Goal: Task Accomplishment & Management: Use online tool/utility

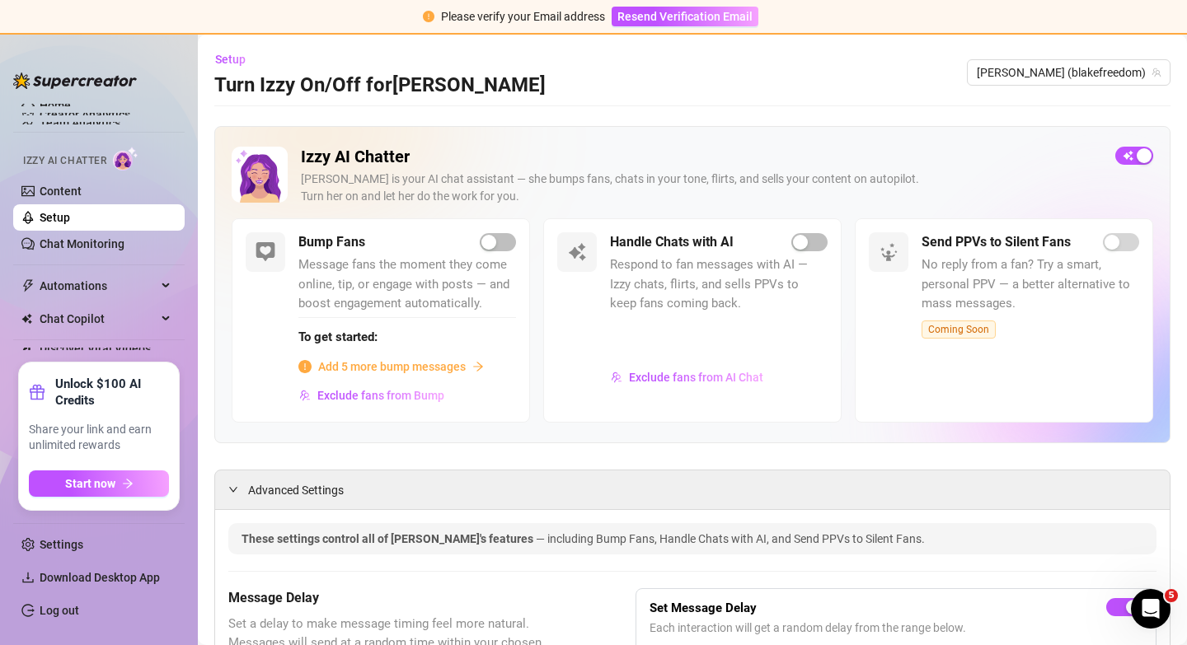
scroll to position [66, 0]
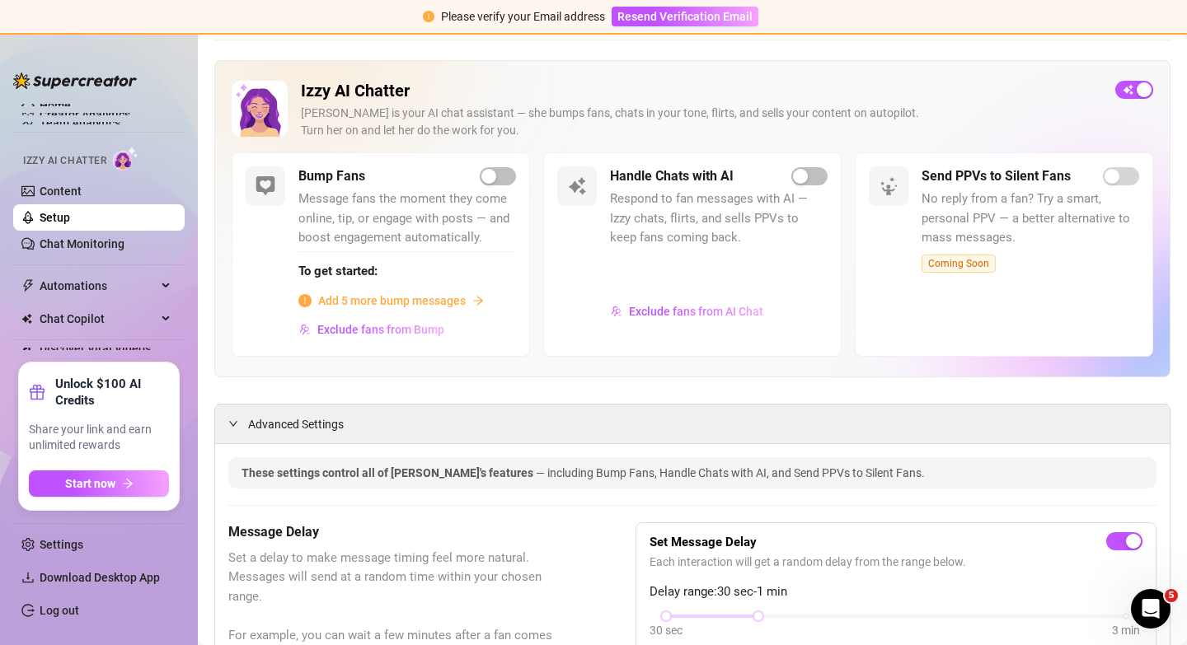
click at [936, 102] on div "Izzy AI Chatter [PERSON_NAME] is your AI chat assistant — she bumps fans, chats…" at bounding box center [701, 117] width 801 height 72
click at [683, 310] on span "Exclude fans from AI Chat" at bounding box center [696, 311] width 134 height 13
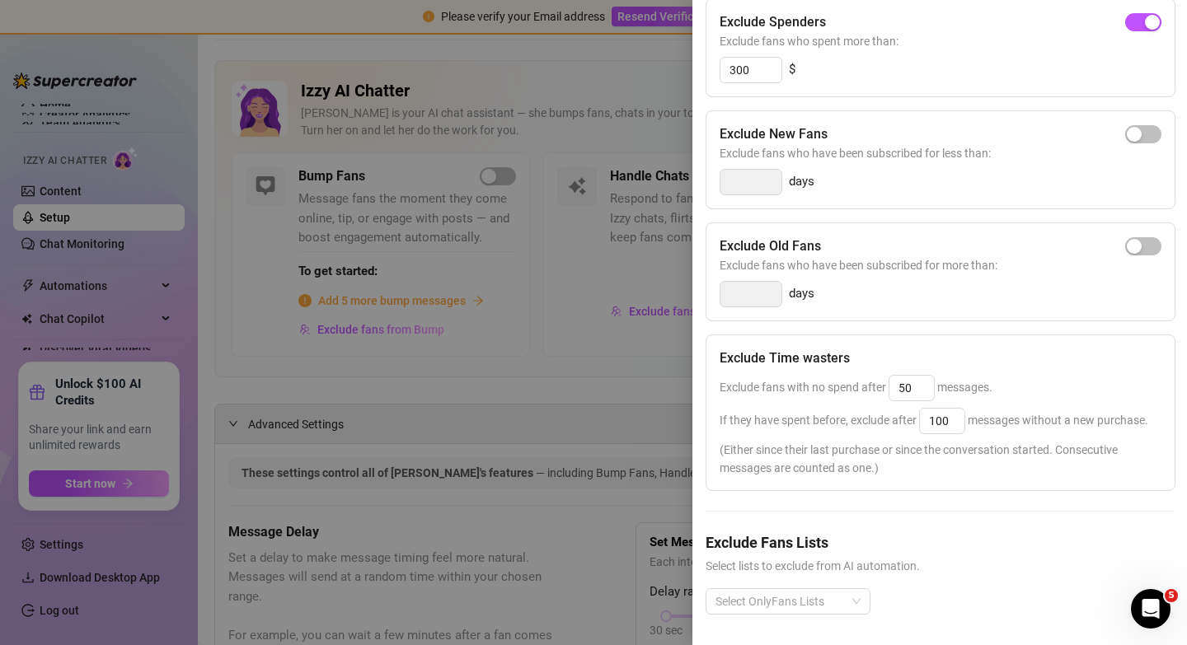
scroll to position [203, 0]
drag, startPoint x: 719, startPoint y: 354, endPoint x: 833, endPoint y: 348, distance: 114.8
click at [833, 348] on h5 "Exclude Time wasters" at bounding box center [785, 356] width 130 height 20
click at [797, 394] on div "Exclude fans with no spend after 50 messages." at bounding box center [941, 386] width 442 height 26
click at [547, 345] on div at bounding box center [593, 322] width 1187 height 645
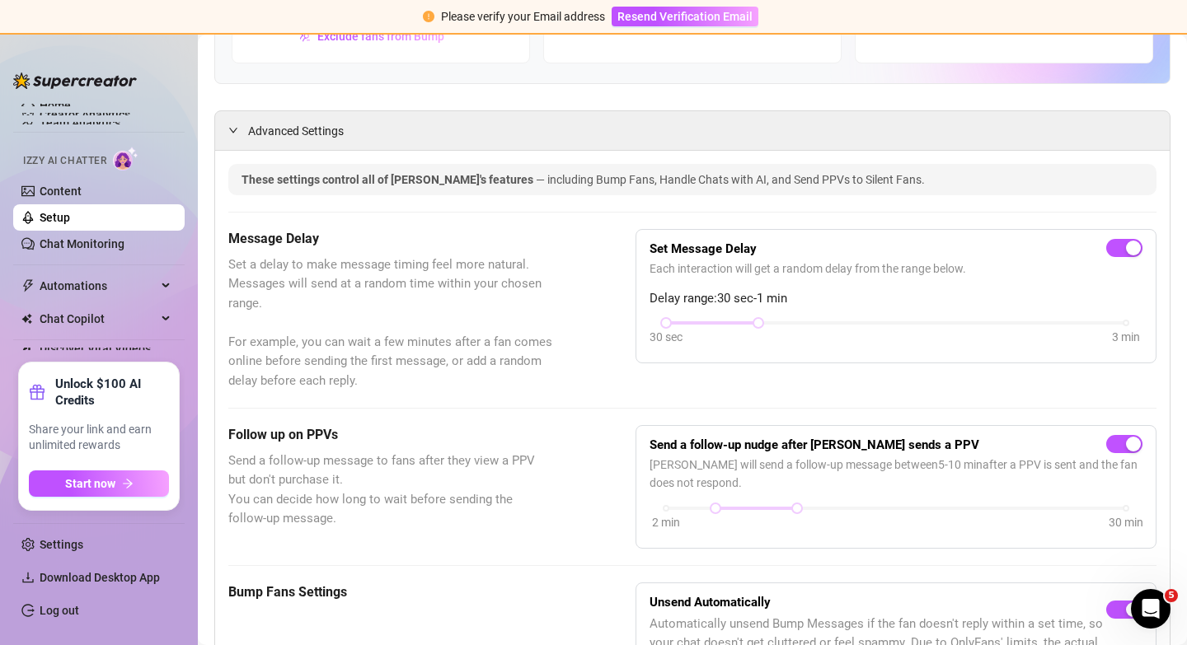
scroll to position [373, 0]
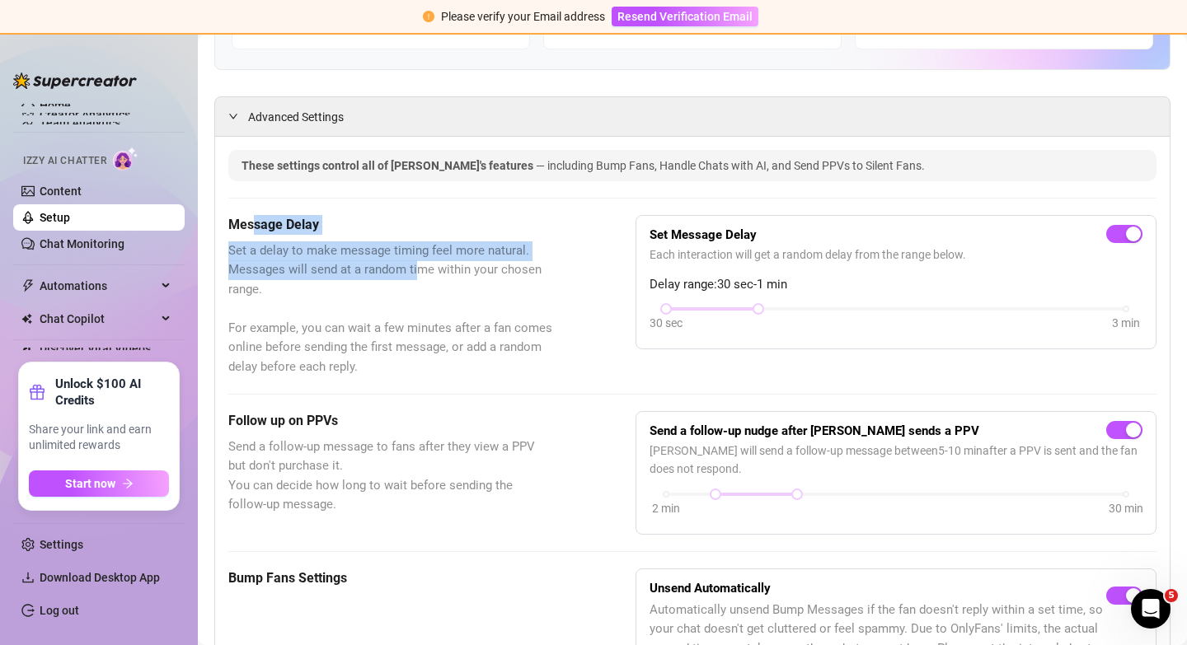
drag, startPoint x: 256, startPoint y: 229, endPoint x: 420, endPoint y: 272, distance: 169.5
click at [420, 272] on div "Message Delay Set a delay to make message timing feel more natural. Messages wi…" at bounding box center [390, 296] width 325 height 162
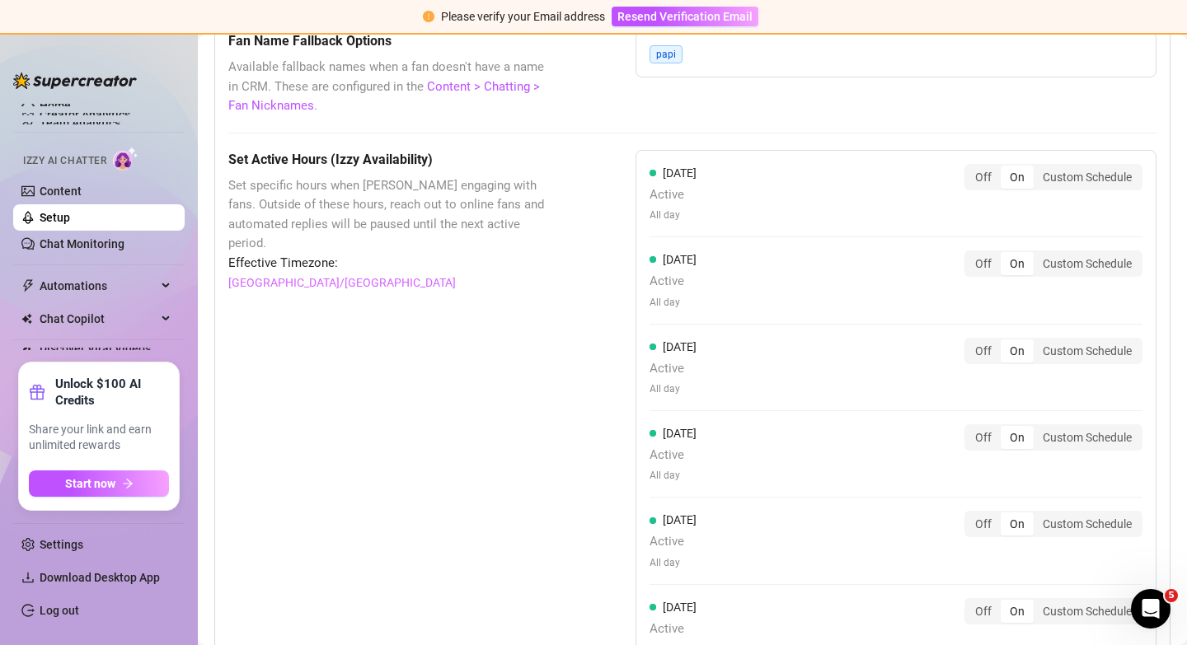
scroll to position [1476, 0]
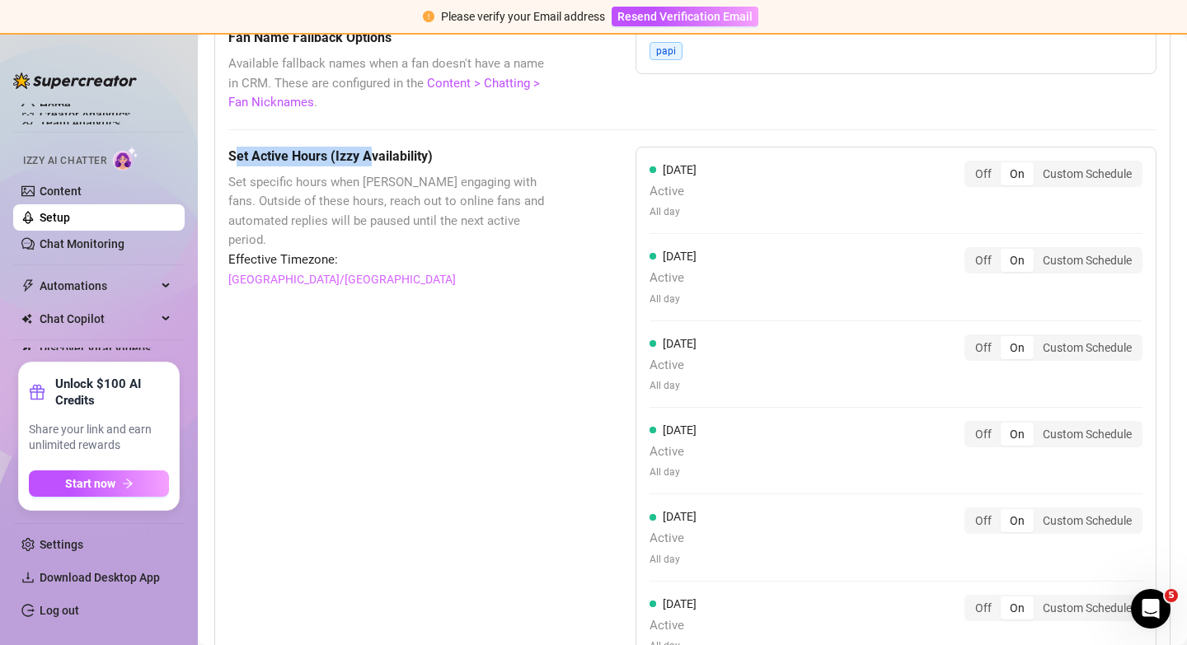
drag, startPoint x: 235, startPoint y: 157, endPoint x: 378, endPoint y: 185, distance: 145.3
click at [372, 156] on h5 "Set Active Hours (Izzy Availability)" at bounding box center [390, 157] width 325 height 20
click at [413, 218] on span "Set specific hours when [PERSON_NAME] engaging with fans. Outside of these hour…" at bounding box center [390, 211] width 325 height 77
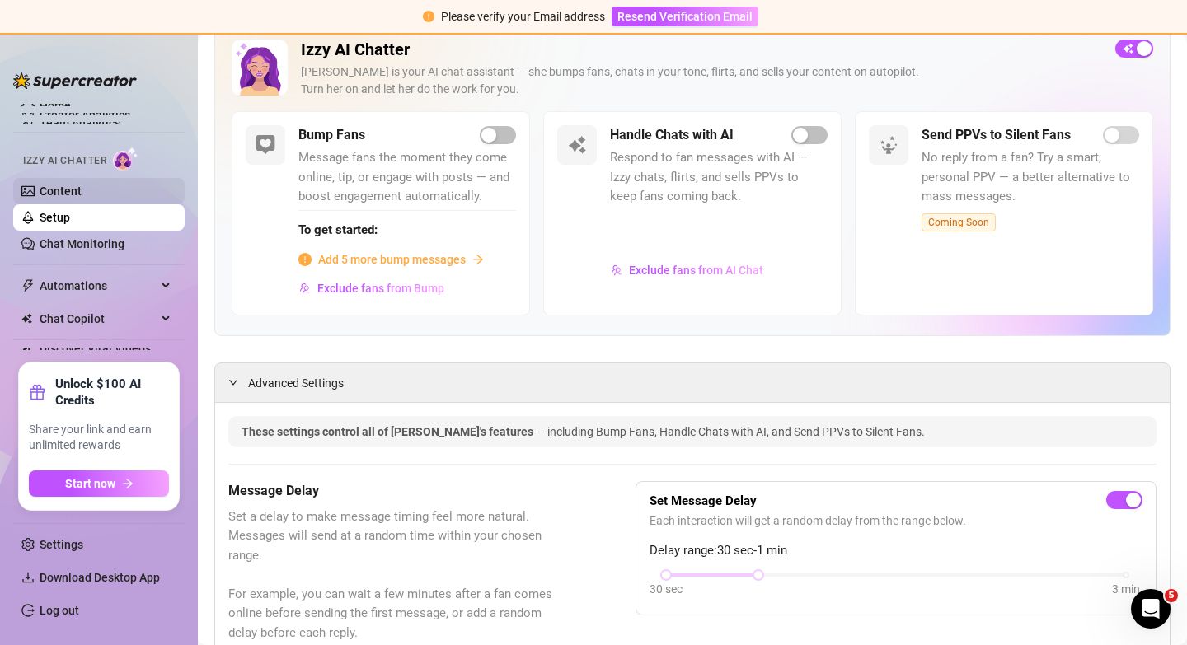
scroll to position [108, 0]
click at [82, 190] on link "Content" at bounding box center [61, 191] width 42 height 13
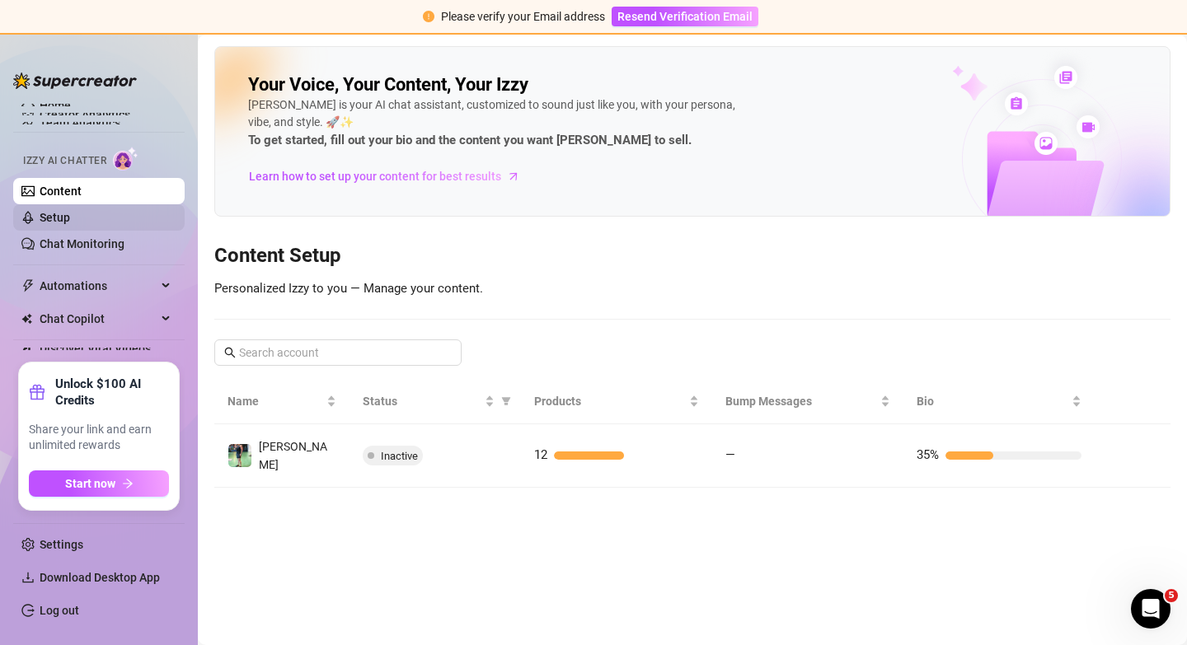
click at [70, 218] on link "Setup" at bounding box center [55, 217] width 30 height 13
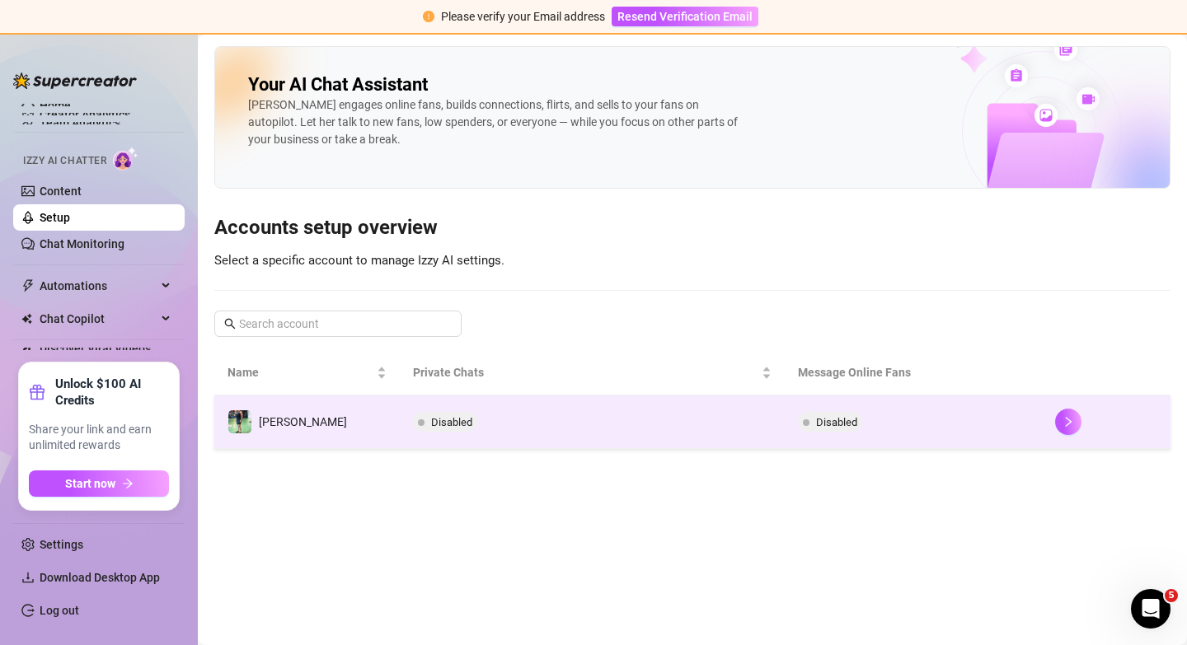
click at [969, 429] on td "Disabled" at bounding box center [913, 423] width 257 height 54
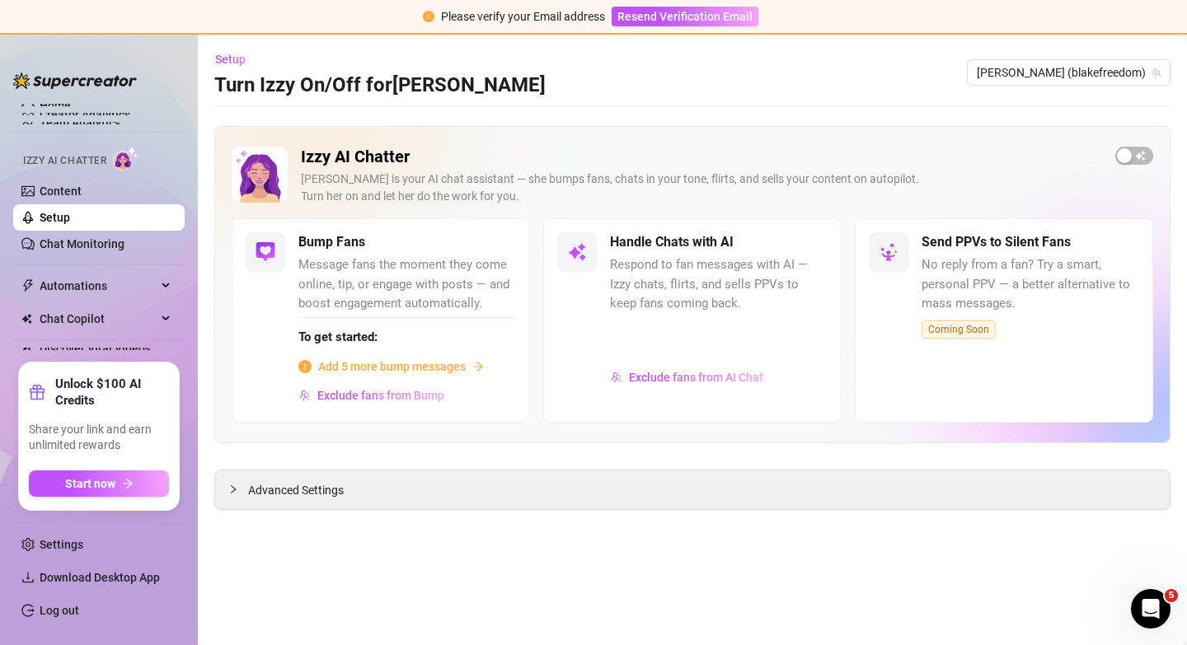
click at [717, 273] on span "Respond to fan messages with AI — Izzy chats, flirts, and sells PPVs to keep fa…" at bounding box center [719, 285] width 218 height 59
click at [365, 147] on h2 "Izzy AI Chatter" at bounding box center [701, 157] width 801 height 21
click at [1075, 69] on span "[PERSON_NAME] (blakefreedom)" at bounding box center [1069, 72] width 184 height 25
click at [237, 59] on span "Setup" at bounding box center [230, 59] width 30 height 13
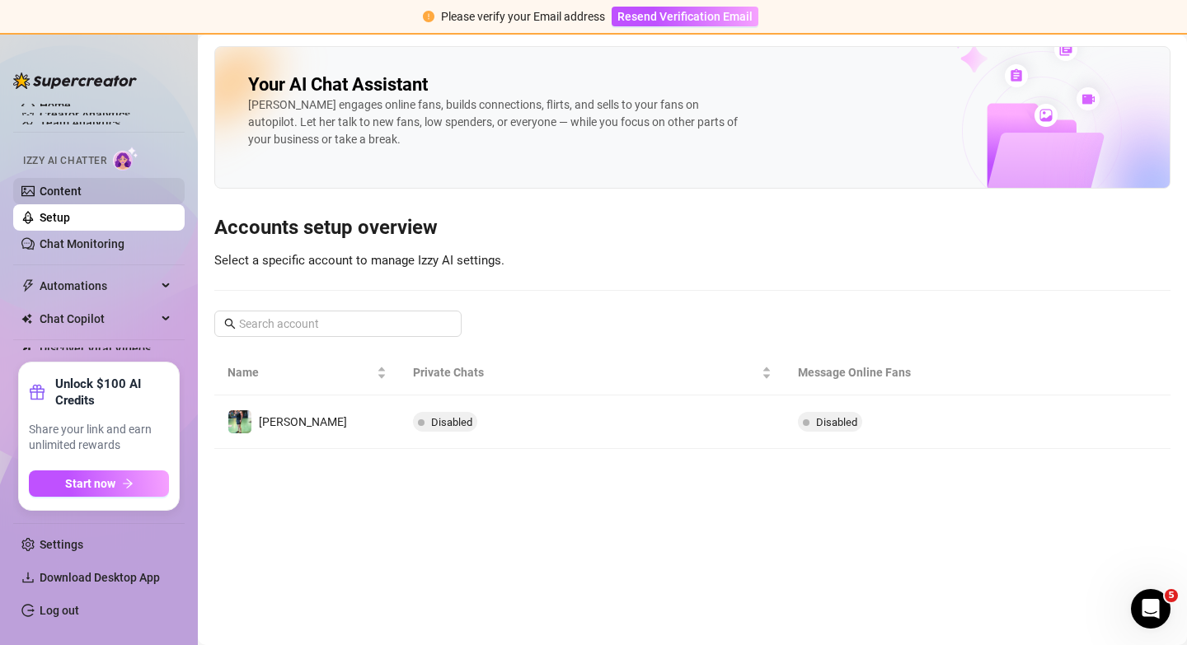
click at [76, 194] on link "Content" at bounding box center [61, 191] width 42 height 13
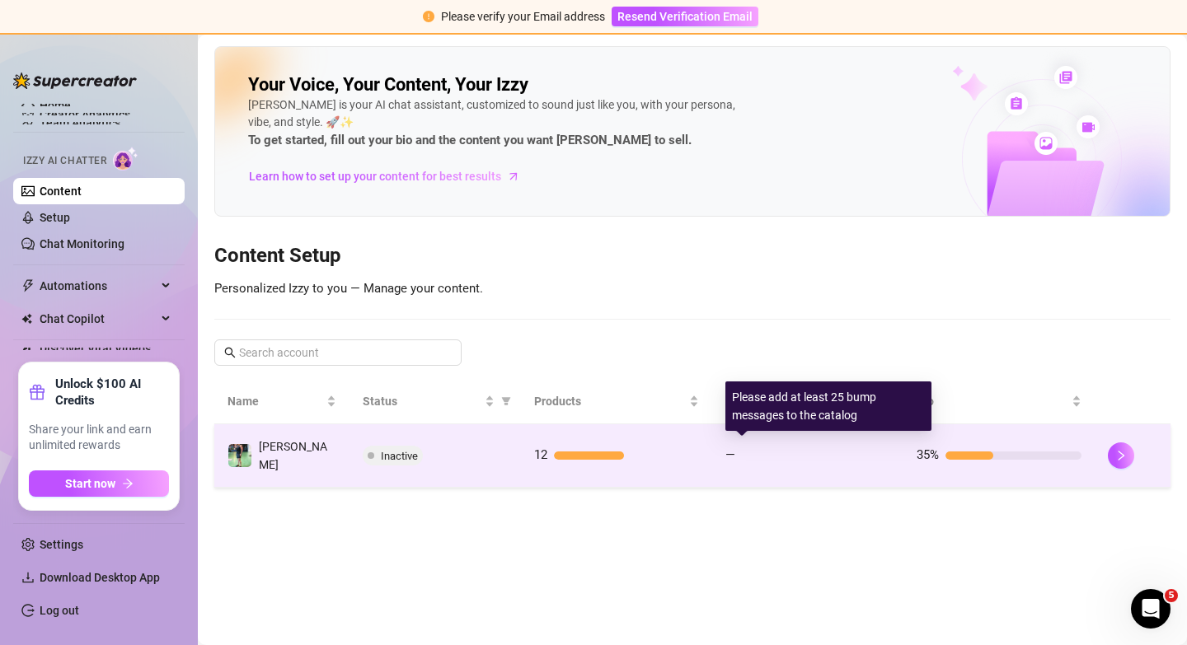
click at [832, 454] on div at bounding box center [816, 456] width 148 height 8
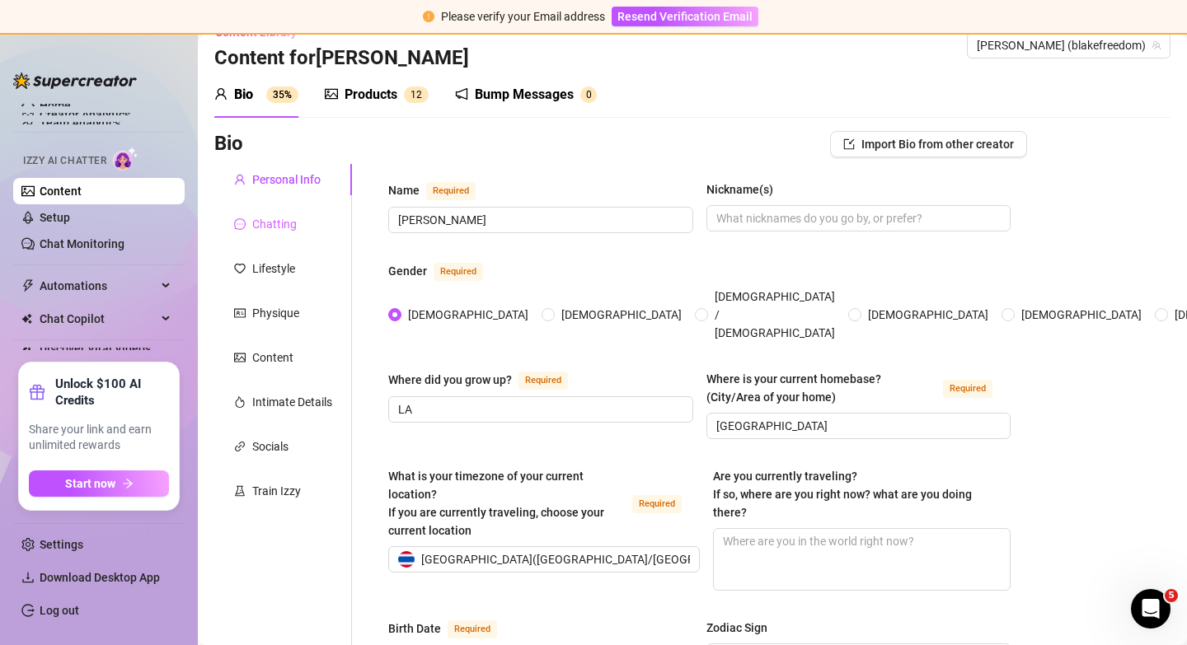
scroll to position [28, 0]
click at [271, 231] on div "Chatting" at bounding box center [274, 223] width 45 height 18
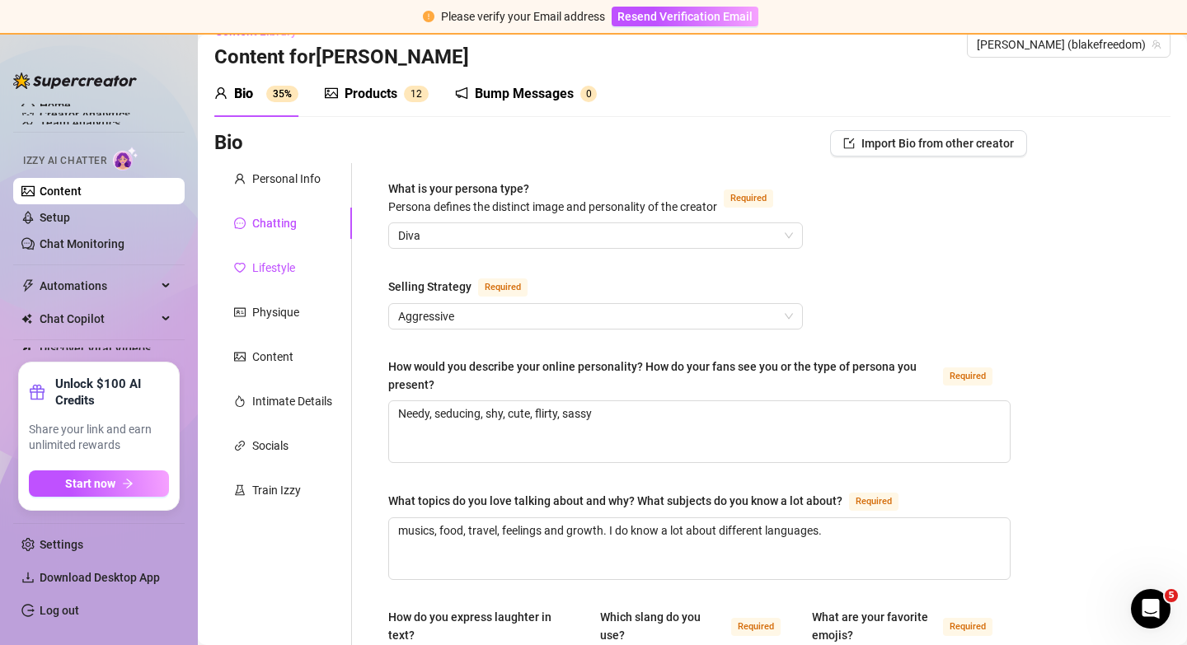
click at [274, 271] on div "Lifestyle" at bounding box center [273, 268] width 43 height 18
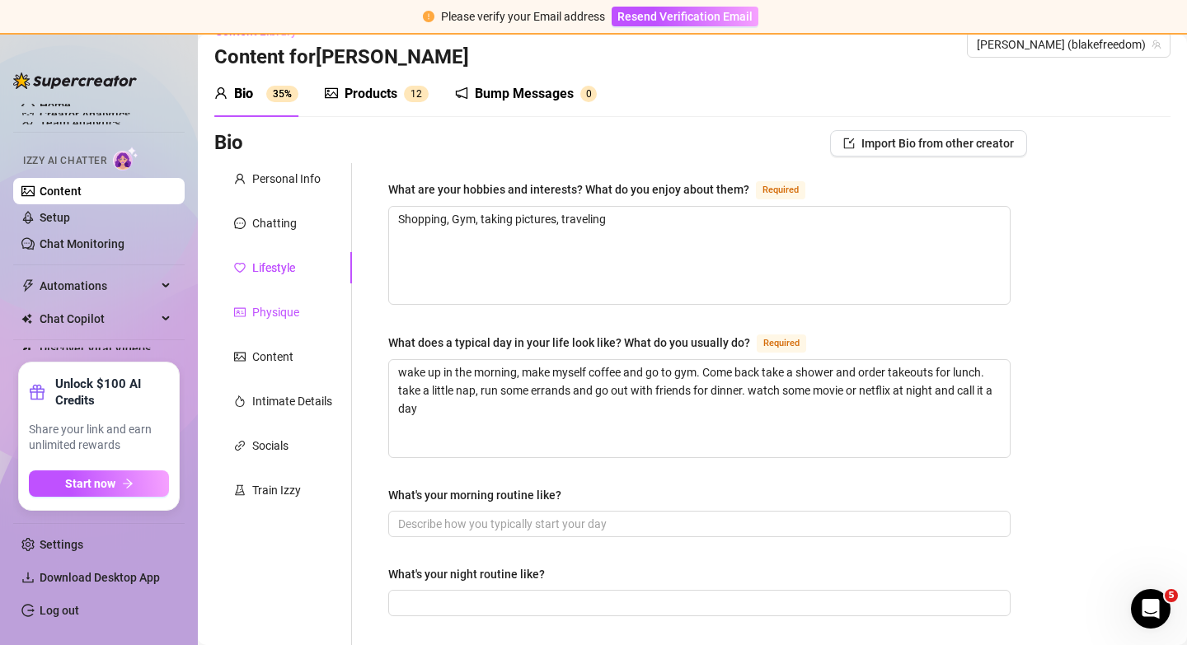
click at [279, 311] on div "Physique" at bounding box center [275, 312] width 47 height 18
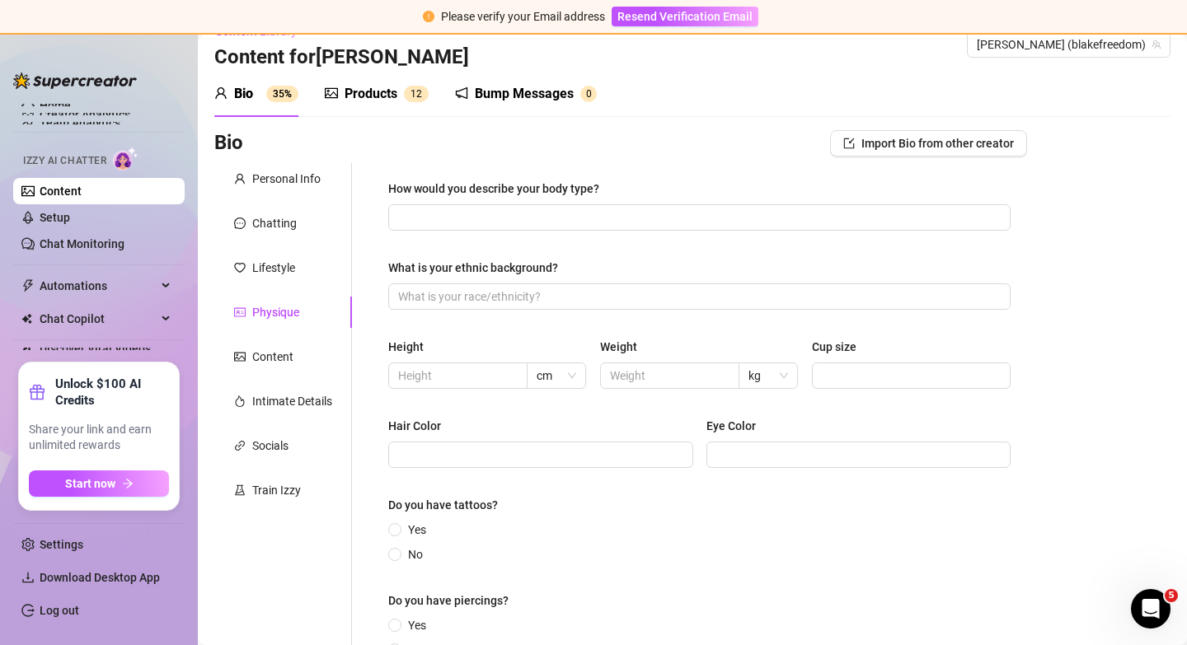
scroll to position [76, 0]
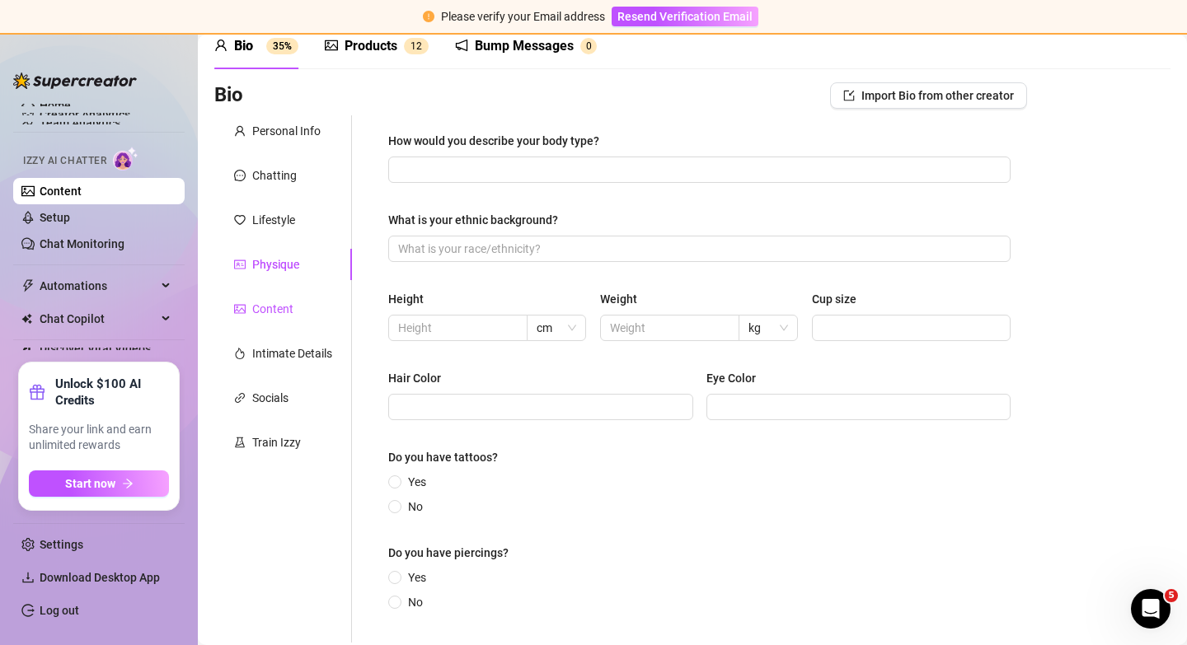
click at [275, 317] on div "Content" at bounding box center [272, 309] width 41 height 18
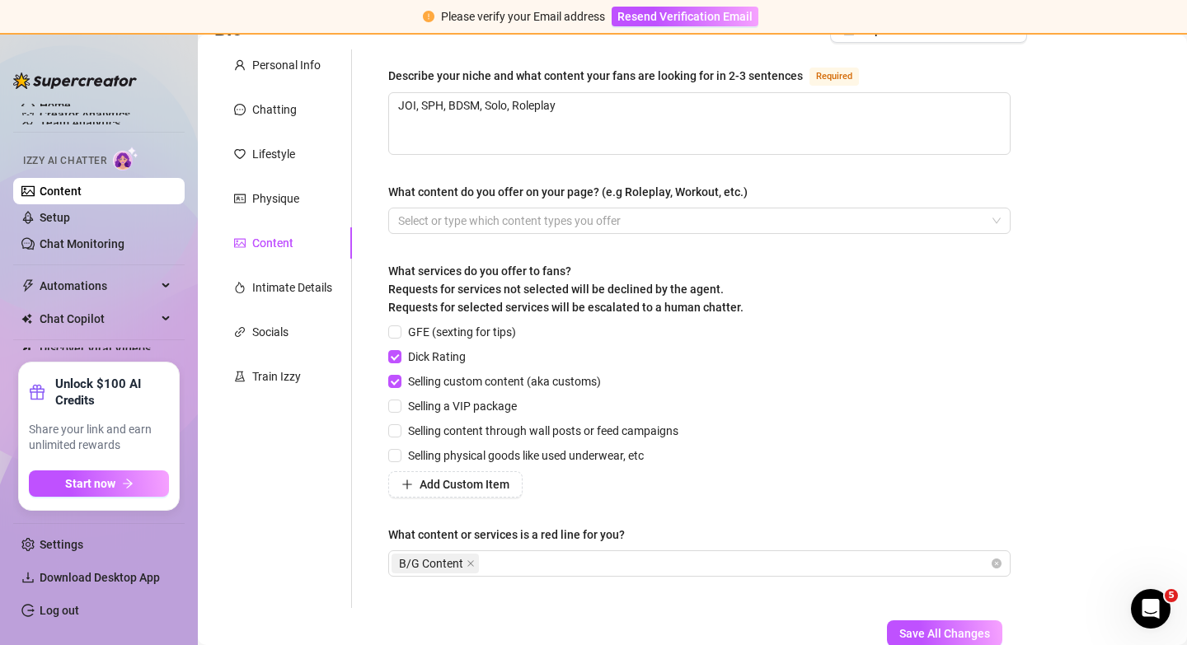
scroll to position [171, 0]
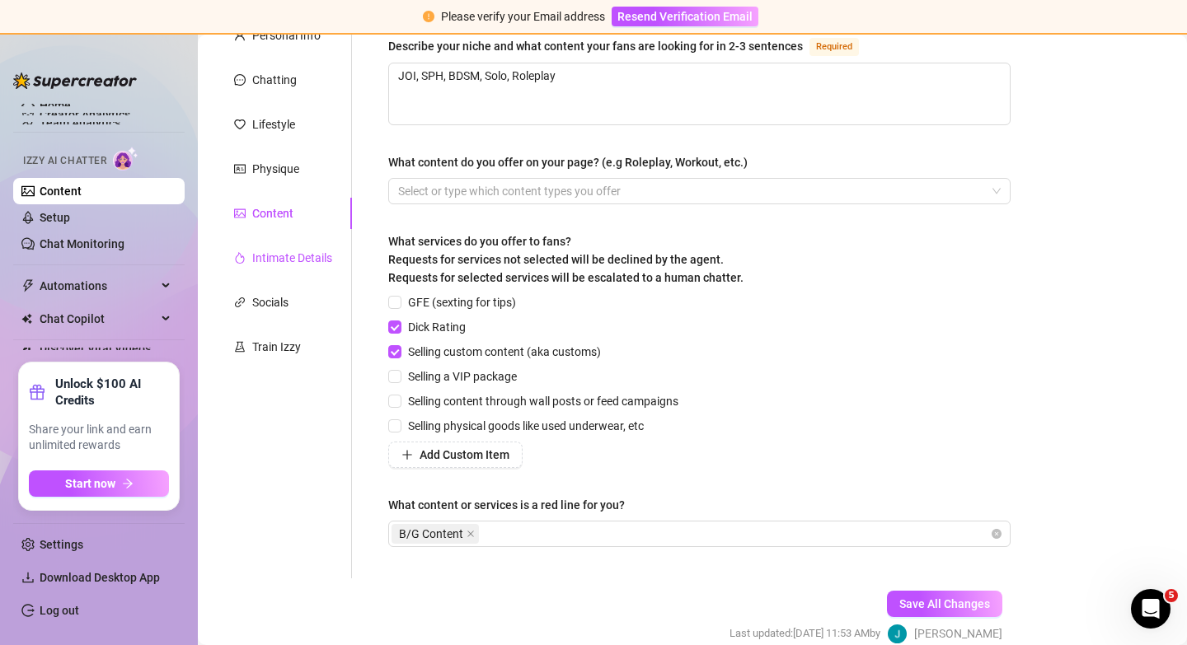
click at [268, 260] on div "Intimate Details" at bounding box center [292, 258] width 80 height 18
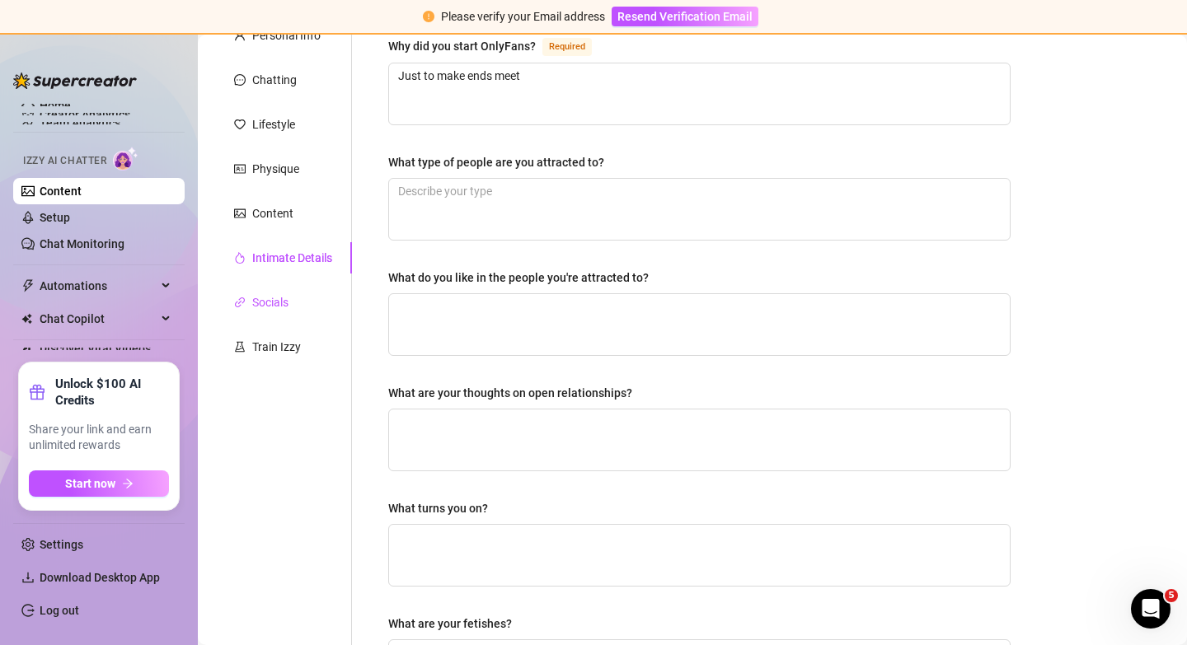
click at [273, 298] on div "Socials" at bounding box center [270, 302] width 36 height 18
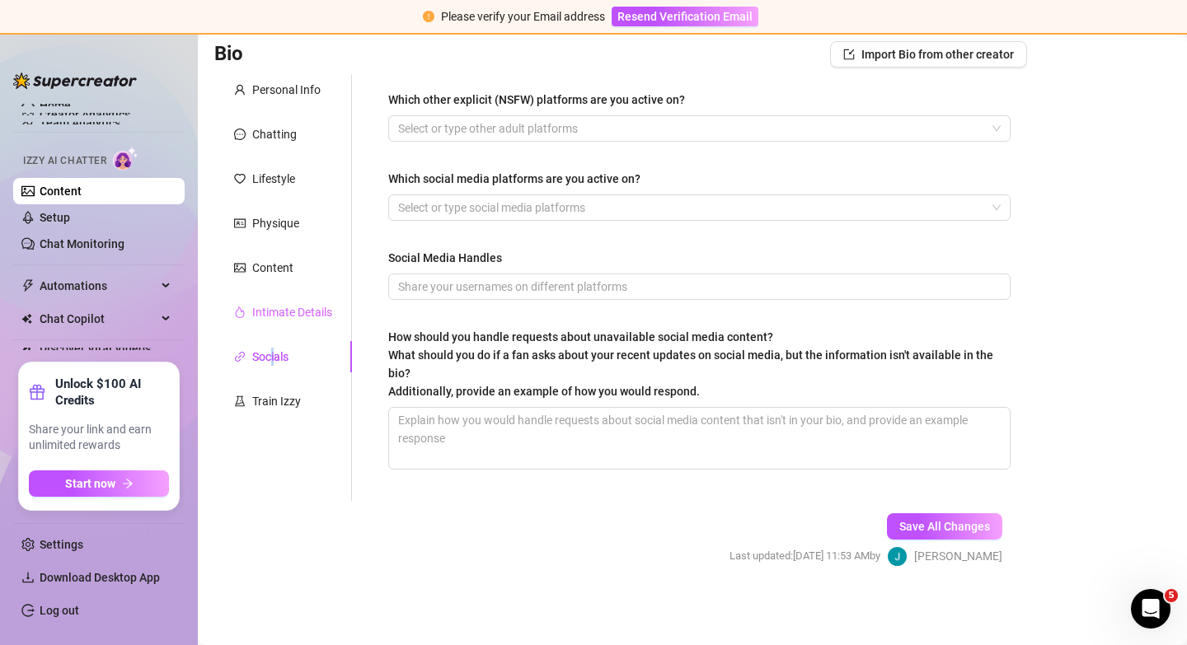
scroll to position [117, 0]
click at [290, 407] on div "Train Izzy" at bounding box center [276, 401] width 49 height 18
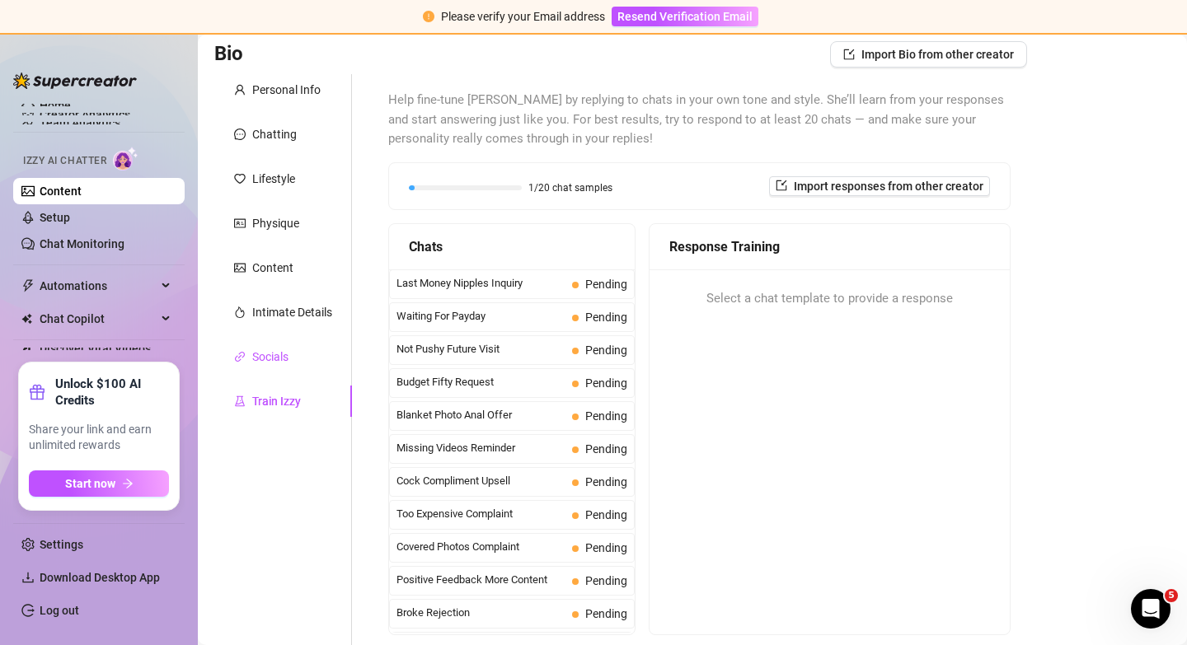
click at [270, 364] on div "Socials" at bounding box center [270, 357] width 36 height 18
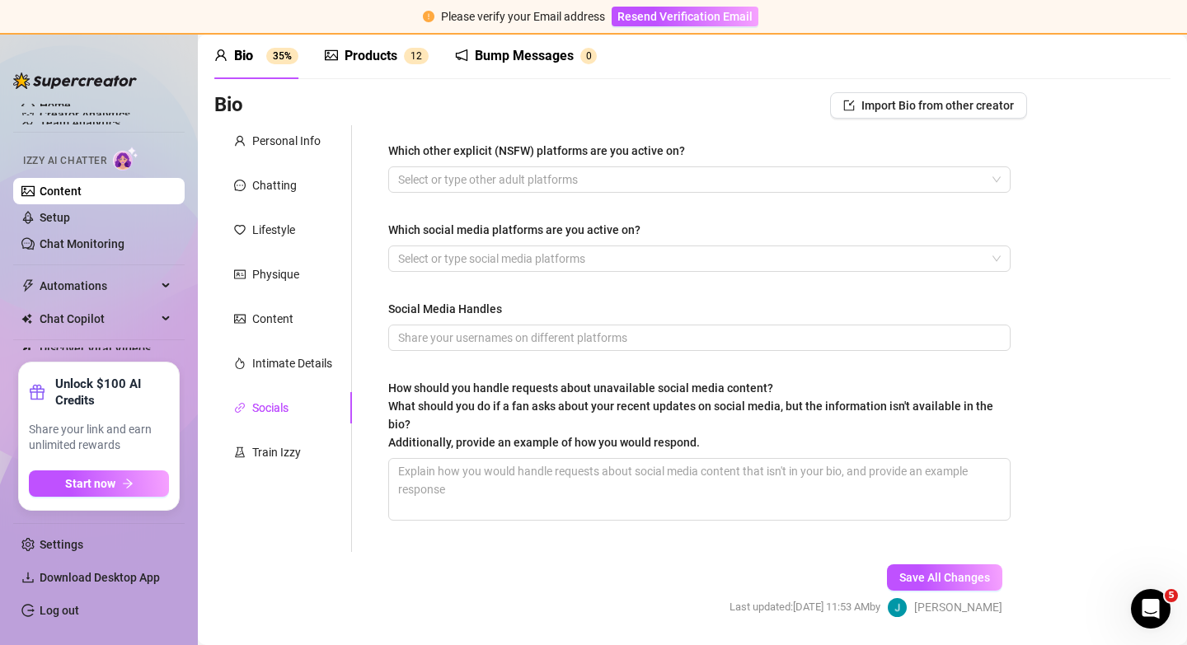
scroll to position [54, 0]
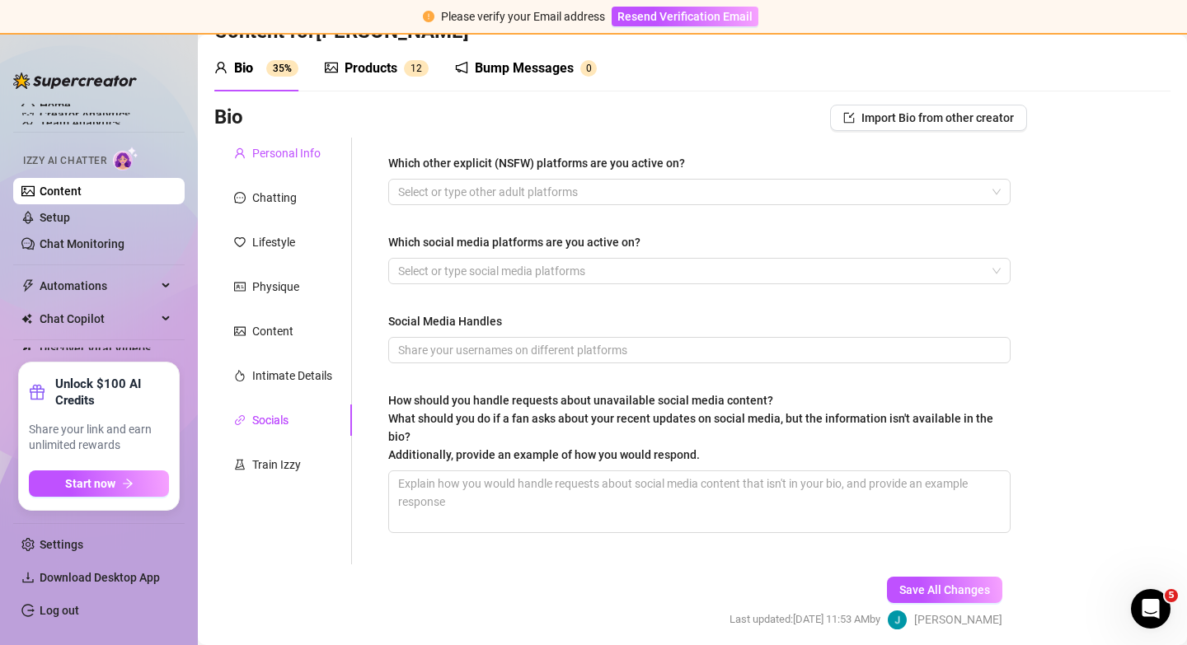
click at [272, 159] on div "Personal Info" at bounding box center [286, 153] width 68 height 18
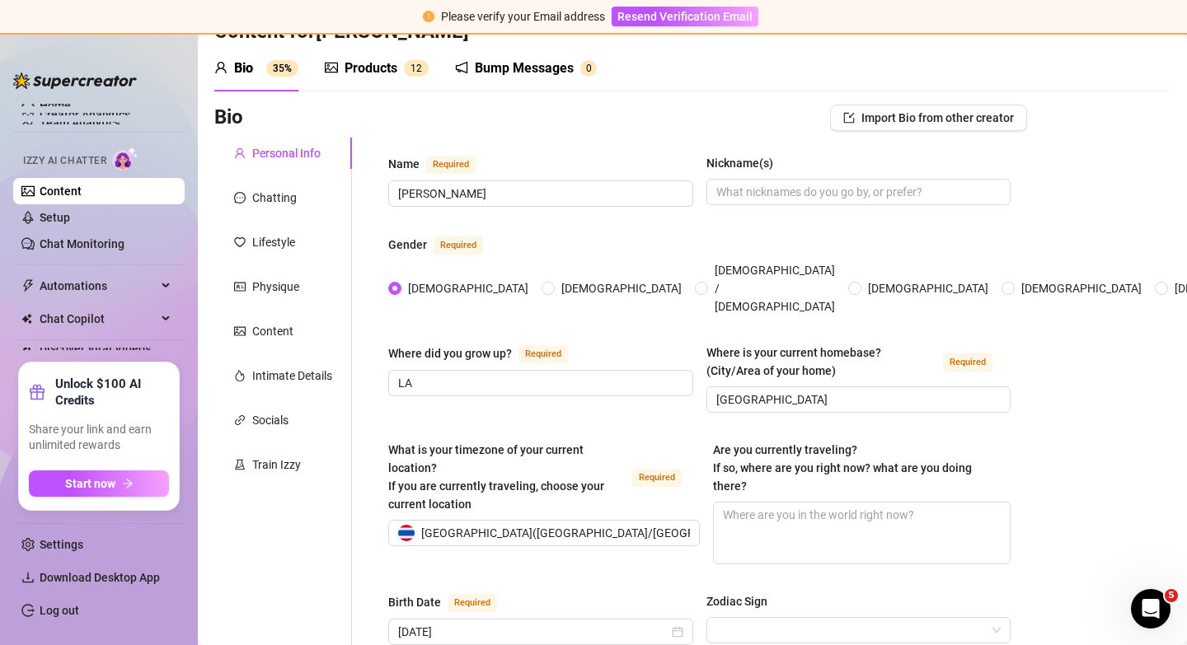
click at [360, 73] on div "Products" at bounding box center [371, 69] width 53 height 20
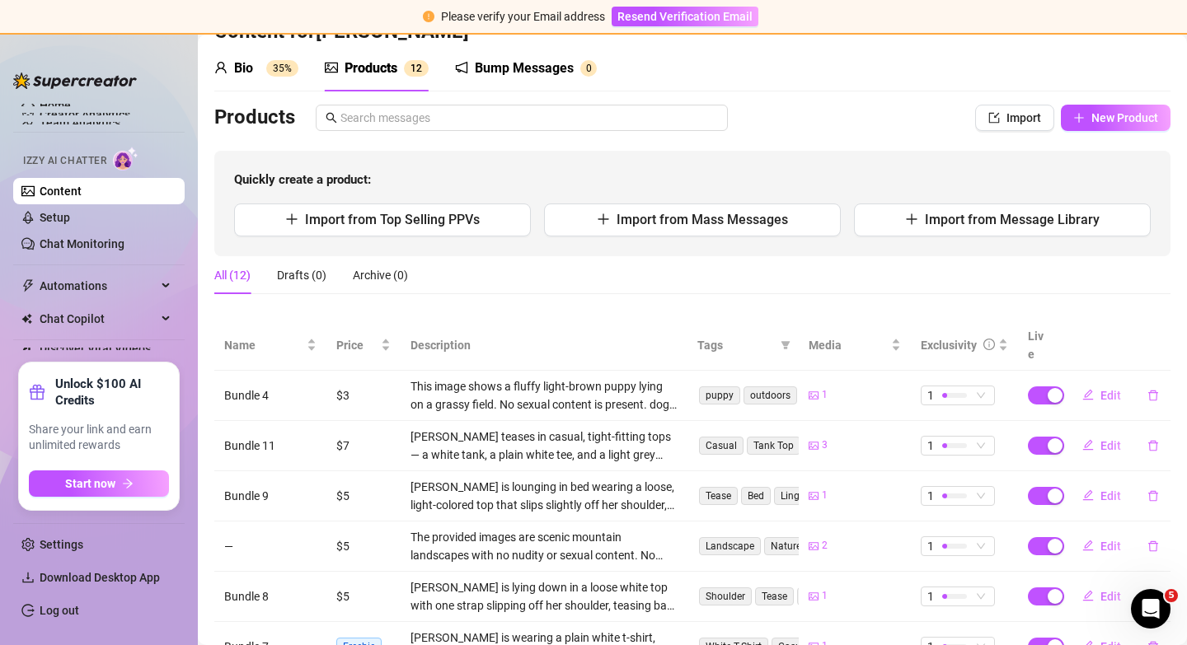
click at [501, 73] on div "Bump Messages" at bounding box center [524, 69] width 99 height 20
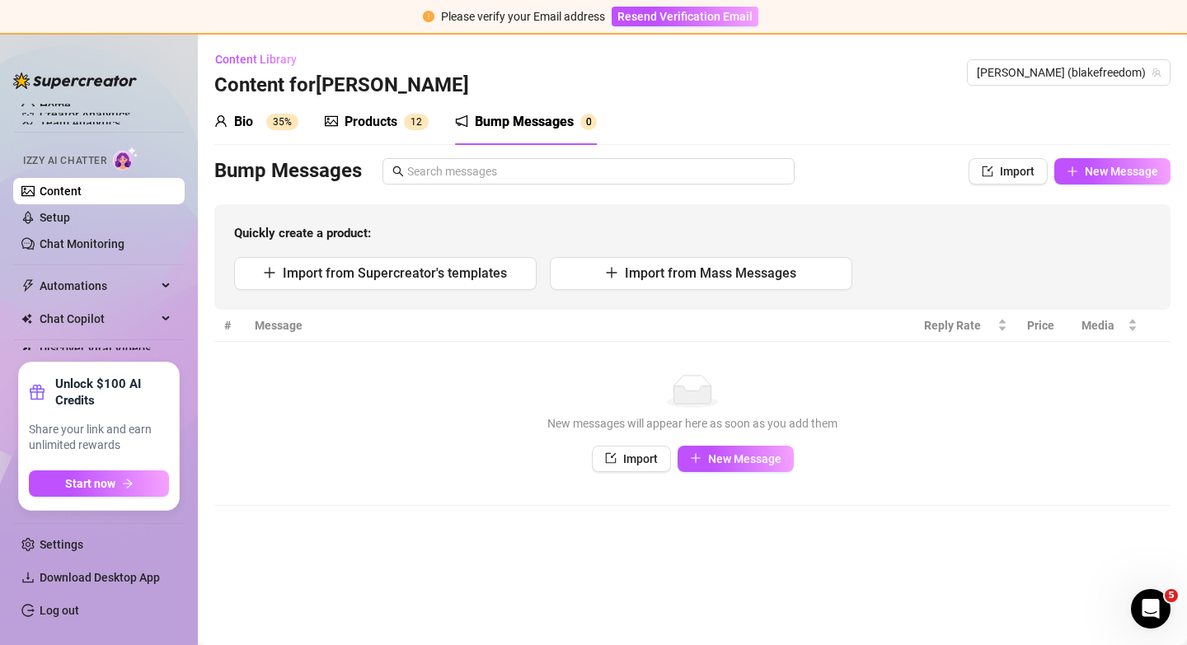
scroll to position [0, 0]
click at [84, 243] on link "Chat Monitoring" at bounding box center [82, 243] width 85 height 13
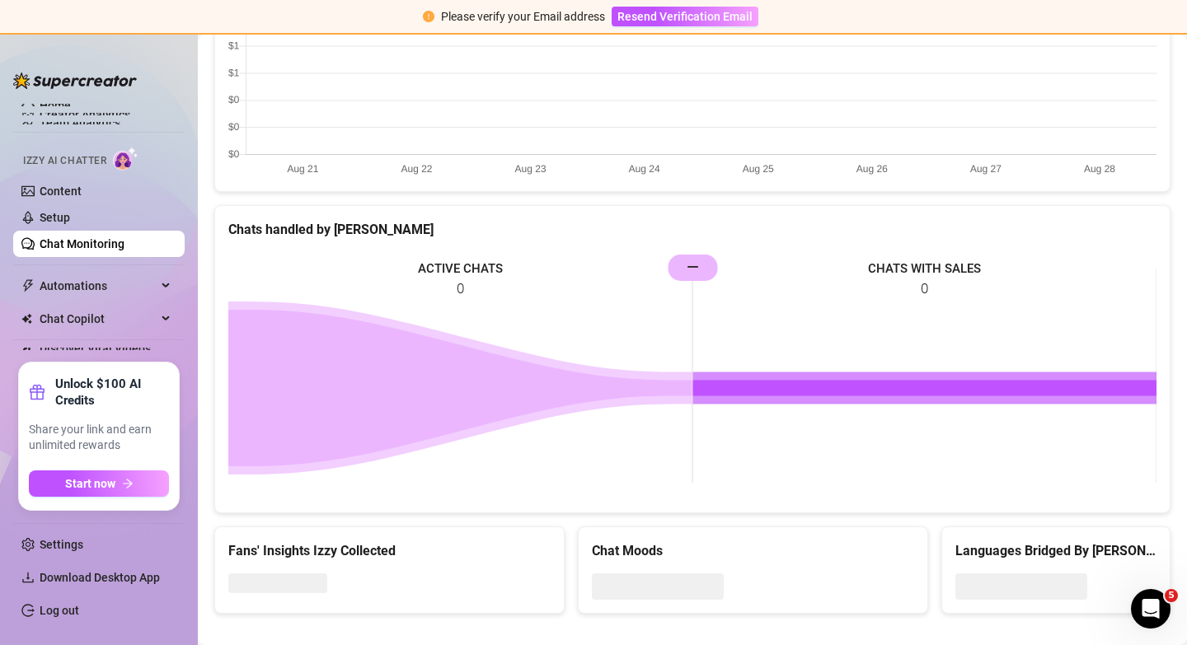
scroll to position [633, 0]
